Goal: Communication & Community: Participate in discussion

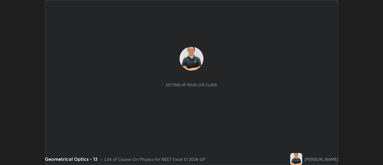
scroll to position [165, 383]
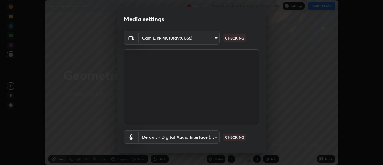
type input "1f31108d829b39389914bdc30e5c2a8b8d5d122ed1bfb40228f539b6595447af"
type input "default"
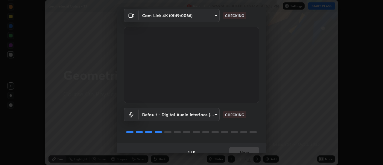
scroll to position [31, 0]
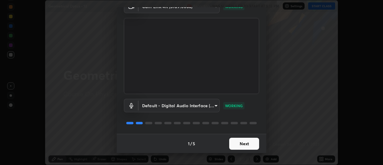
click at [243, 144] on button "Next" at bounding box center [244, 144] width 30 height 12
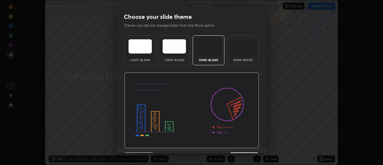
click at [244, 144] on img at bounding box center [191, 110] width 135 height 76
click at [245, 144] on img at bounding box center [191, 110] width 135 height 76
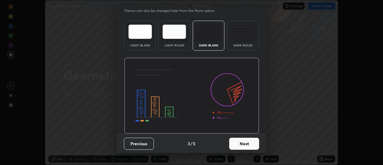
click at [241, 142] on button "Next" at bounding box center [244, 144] width 30 height 12
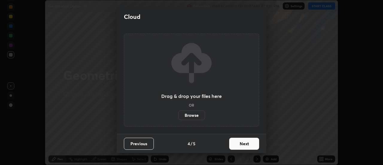
click at [241, 144] on button "Next" at bounding box center [244, 144] width 30 height 12
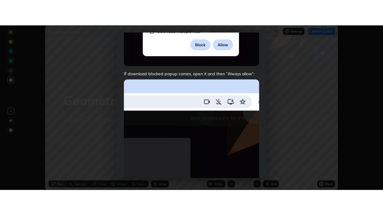
scroll to position [153, 0]
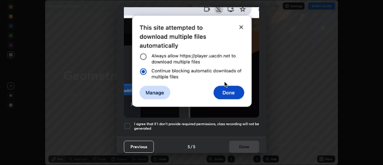
click at [128, 122] on div at bounding box center [127, 125] width 7 height 7
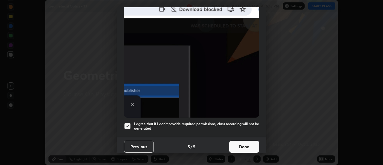
click at [240, 144] on button "Done" at bounding box center [244, 147] width 30 height 12
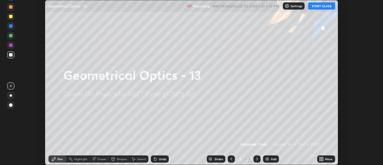
click at [324, 6] on button "START CLASS" at bounding box center [321, 5] width 27 height 7
click at [329, 160] on div "More" at bounding box center [328, 158] width 7 height 3
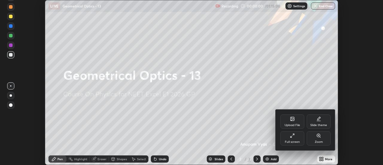
click at [294, 138] on div "Full screen" at bounding box center [292, 138] width 24 height 14
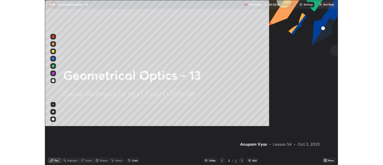
scroll to position [215, 383]
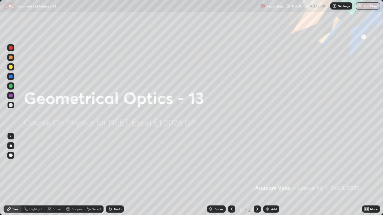
click at [10, 146] on div at bounding box center [11, 146] width 2 height 2
click at [272, 165] on div "Add" at bounding box center [274, 209] width 6 height 3
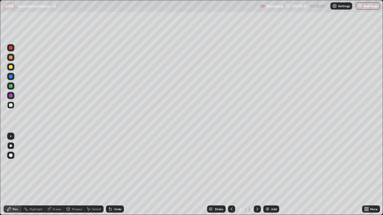
click at [119, 165] on div "Undo" at bounding box center [117, 209] width 7 height 3
click at [272, 165] on div "Add" at bounding box center [274, 209] width 6 height 3
click at [121, 165] on div "Undo" at bounding box center [115, 209] width 18 height 7
click at [272, 165] on div "Add" at bounding box center [274, 209] width 6 height 3
click at [229, 165] on icon at bounding box center [231, 209] width 5 height 5
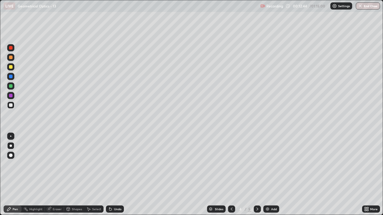
click at [256, 165] on icon at bounding box center [257, 209] width 5 height 5
click at [96, 165] on div "Select" at bounding box center [96, 209] width 9 height 3
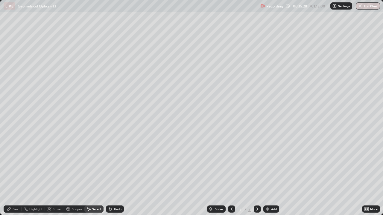
click at [58, 165] on div "Eraser" at bounding box center [57, 209] width 9 height 3
click at [11, 165] on span "Erase all" at bounding box center [10, 199] width 7 height 4
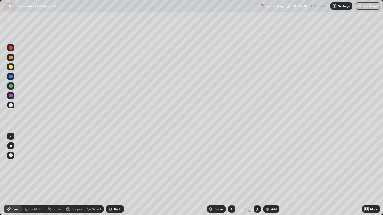
click at [17, 165] on div "Pen" at bounding box center [15, 209] width 5 height 3
click at [115, 165] on div "Undo" at bounding box center [117, 209] width 7 height 3
click at [231, 165] on icon at bounding box center [231, 209] width 5 height 5
click at [117, 165] on div "Undo" at bounding box center [117, 209] width 7 height 3
click at [118, 165] on div "Undo" at bounding box center [117, 209] width 7 height 3
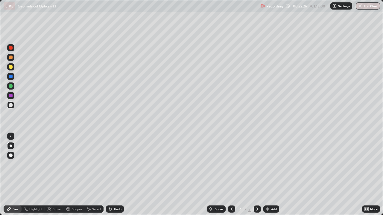
click at [255, 165] on icon at bounding box center [257, 209] width 5 height 5
click at [96, 165] on div "Select" at bounding box center [96, 209] width 9 height 3
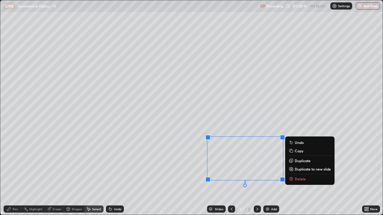
click at [293, 165] on icon at bounding box center [291, 179] width 5 height 5
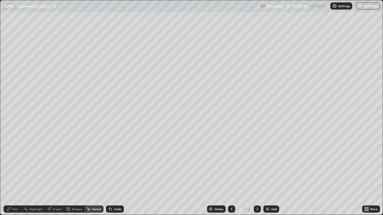
click at [219, 147] on div "0 ° Undo Copy Duplicate Duplicate to new slide Delete" at bounding box center [191, 107] width 382 height 215
click at [218, 150] on div "0 ° Undo Copy Duplicate Duplicate to new slide Delete" at bounding box center [191, 107] width 382 height 215
click at [14, 165] on div "Pen" at bounding box center [15, 209] width 5 height 3
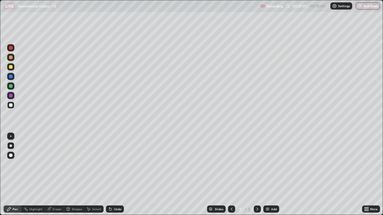
click at [10, 69] on div at bounding box center [10, 66] width 7 height 7
click at [11, 106] on div at bounding box center [11, 105] width 4 height 4
click at [273, 165] on div "Add" at bounding box center [274, 209] width 6 height 3
click at [231, 165] on icon at bounding box center [231, 209] width 5 height 5
click at [256, 165] on icon at bounding box center [257, 209] width 5 height 5
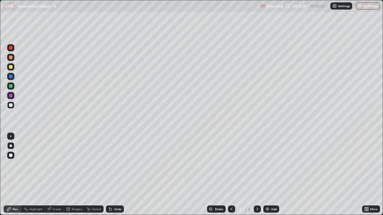
click at [231, 165] on icon at bounding box center [231, 209] width 5 height 5
click at [256, 165] on icon at bounding box center [257, 209] width 5 height 5
click at [229, 165] on icon at bounding box center [231, 209] width 5 height 5
click at [256, 165] on icon at bounding box center [257, 209] width 2 height 3
click at [271, 165] on div "Add" at bounding box center [274, 209] width 6 height 3
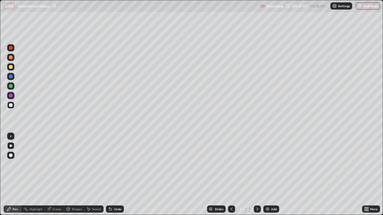
click at [116, 165] on div "Undo" at bounding box center [117, 209] width 7 height 3
click at [231, 165] on icon at bounding box center [232, 209] width 2 height 3
click at [231, 165] on icon at bounding box center [231, 209] width 5 height 5
click at [256, 165] on icon at bounding box center [257, 209] width 5 height 5
click at [11, 68] on div at bounding box center [11, 67] width 4 height 4
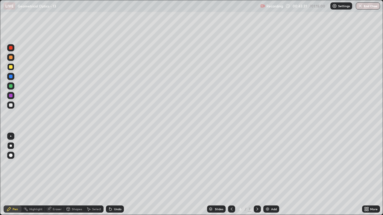
click at [256, 165] on icon at bounding box center [257, 209] width 5 height 5
click at [273, 165] on div "Add" at bounding box center [274, 209] width 6 height 3
click at [11, 106] on div at bounding box center [11, 105] width 4 height 4
click at [116, 165] on div "Undo" at bounding box center [117, 209] width 7 height 3
click at [274, 165] on div "Add" at bounding box center [274, 209] width 6 height 3
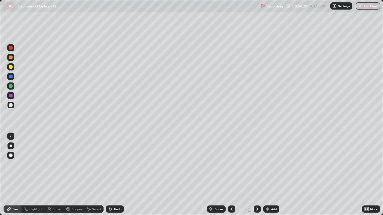
click at [77, 165] on div "Shapes" at bounding box center [77, 209] width 10 height 3
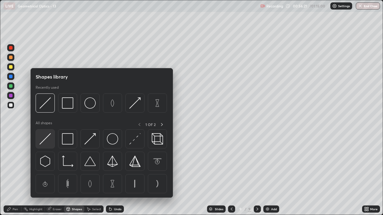
click at [47, 141] on img at bounding box center [44, 138] width 11 height 11
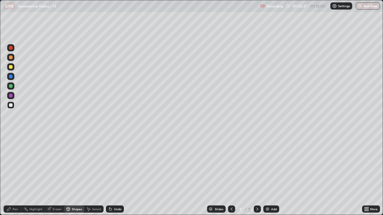
click at [57, 165] on div "Eraser" at bounding box center [57, 209] width 9 height 3
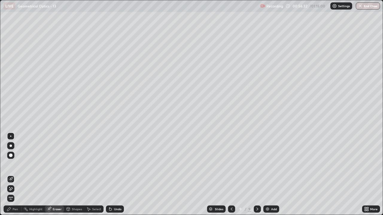
click at [14, 165] on div "Pen" at bounding box center [15, 209] width 5 height 3
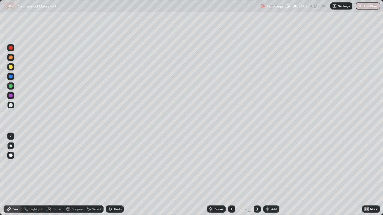
click at [10, 67] on div at bounding box center [11, 67] width 4 height 4
click at [11, 76] on div at bounding box center [11, 77] width 4 height 4
click at [12, 49] on div at bounding box center [11, 48] width 4 height 4
click at [79, 165] on div "Shapes" at bounding box center [77, 209] width 10 height 3
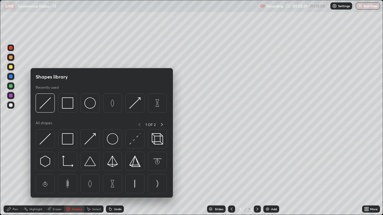
click at [11, 106] on div at bounding box center [11, 105] width 4 height 4
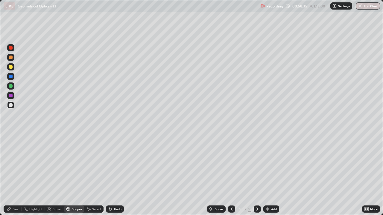
click at [17, 165] on div "Pen" at bounding box center [15, 209] width 5 height 3
click at [10, 68] on div at bounding box center [11, 67] width 4 height 4
click at [12, 77] on div at bounding box center [11, 77] width 4 height 4
click at [10, 106] on div at bounding box center [11, 105] width 4 height 4
click at [232, 165] on icon at bounding box center [232, 209] width 2 height 3
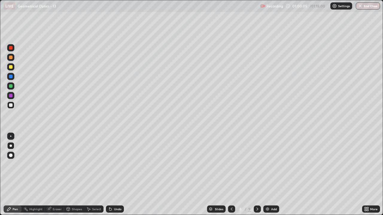
click at [231, 165] on icon at bounding box center [231, 209] width 5 height 5
click at [257, 165] on icon at bounding box center [257, 209] width 2 height 3
click at [256, 165] on icon at bounding box center [257, 209] width 5 height 5
click at [257, 165] on icon at bounding box center [257, 209] width 2 height 3
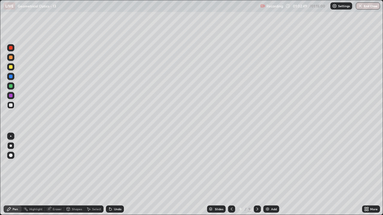
click at [366, 6] on button "End Class" at bounding box center [368, 5] width 24 height 7
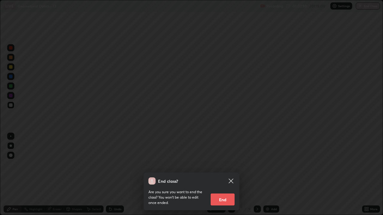
click at [226, 165] on button "End" at bounding box center [223, 200] width 24 height 12
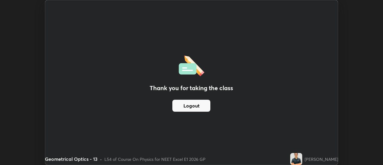
scroll to position [29746, 29528]
